Goal: Information Seeking & Learning: Learn about a topic

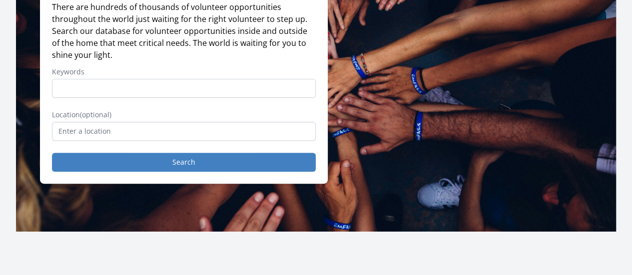
scroll to position [121, 0]
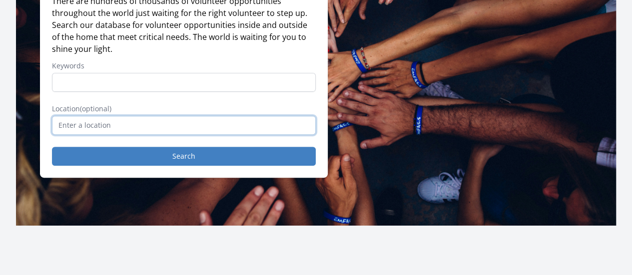
click at [205, 134] on input "text" at bounding box center [184, 125] width 264 height 19
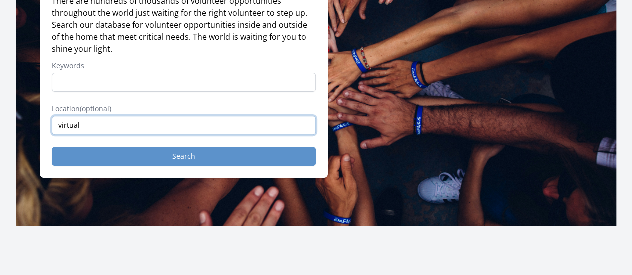
type input "virtual"
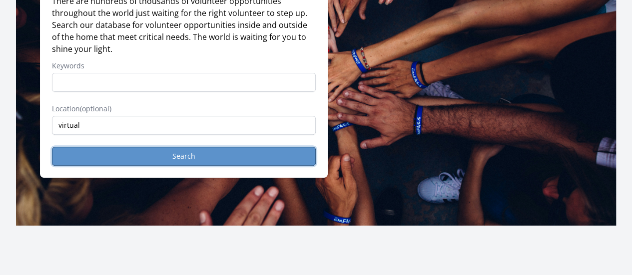
click at [196, 162] on button "Search" at bounding box center [184, 156] width 264 height 19
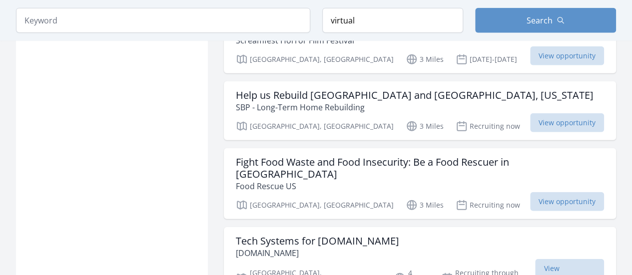
scroll to position [1229, 0]
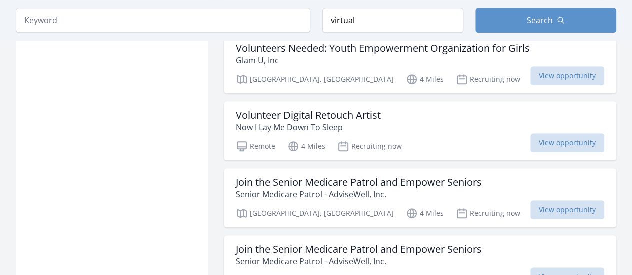
scroll to position [2186, 0]
